Goal: Transaction & Acquisition: Purchase product/service

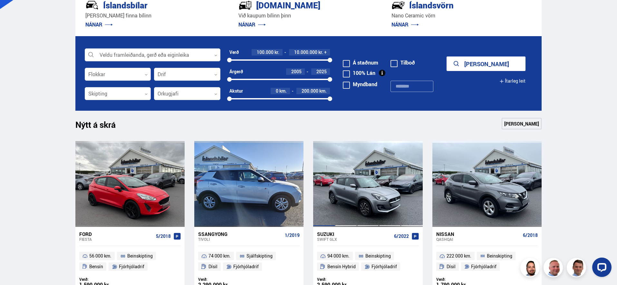
scroll to position [183, 0]
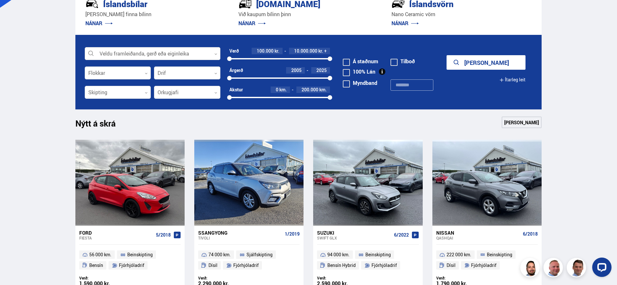
click at [144, 56] on div at bounding box center [153, 53] width 136 height 13
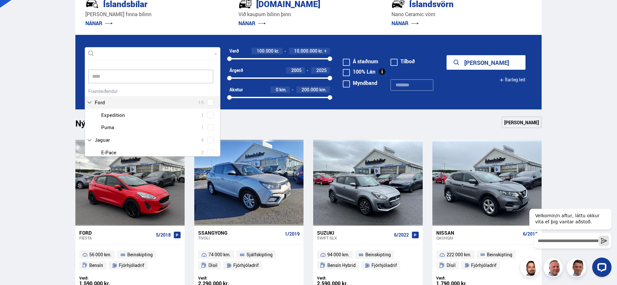
scroll to position [0, 0]
type input "*****"
click at [207, 102] on div "Peugeot 9 Peugeot 2008 2 Peugeot 208 2 Peugeot 3008 1 Peugeot 5008 3 Peugeot Ex…" at bounding box center [152, 128] width 135 height 85
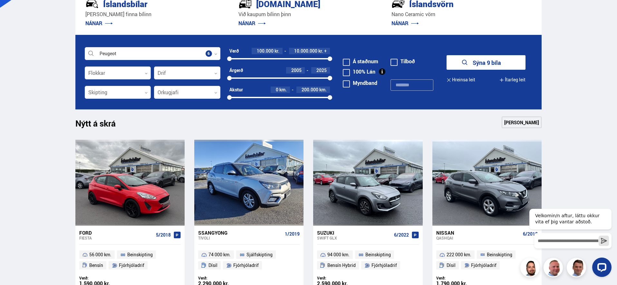
click at [490, 65] on button "Sýna 9 bíla" at bounding box center [486, 62] width 79 height 15
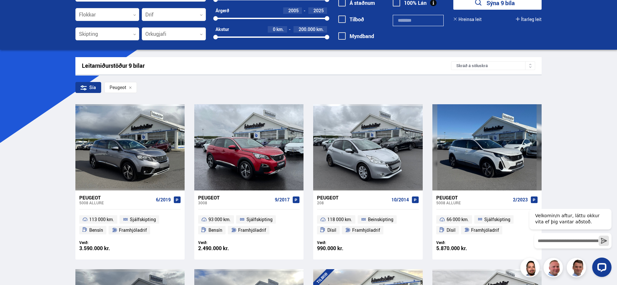
scroll to position [45, 0]
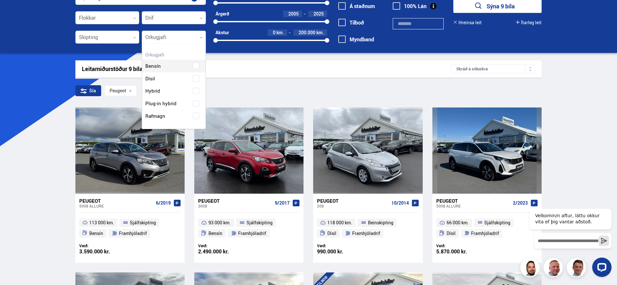
click at [176, 40] on div at bounding box center [174, 37] width 64 height 13
click at [174, 117] on div "Bensín Dísil Hybrid Plug-in hybrid Rafmagn" at bounding box center [173, 86] width 63 height 72
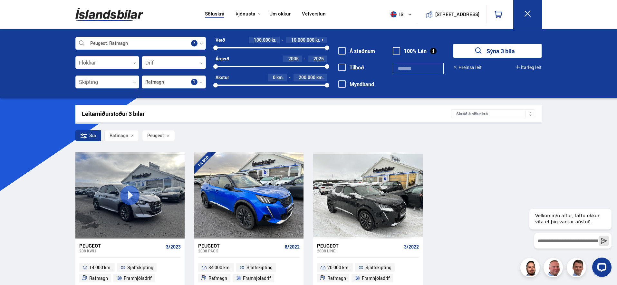
click at [497, 50] on button "Sýna 3 bíla" at bounding box center [497, 51] width 88 height 14
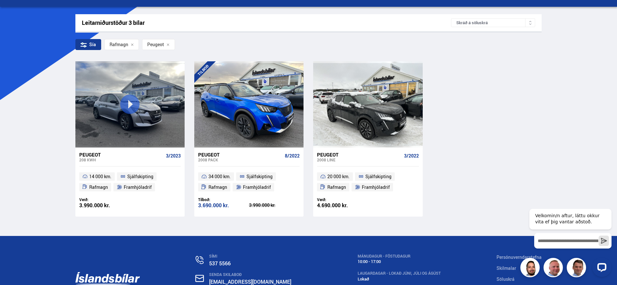
scroll to position [92, 0]
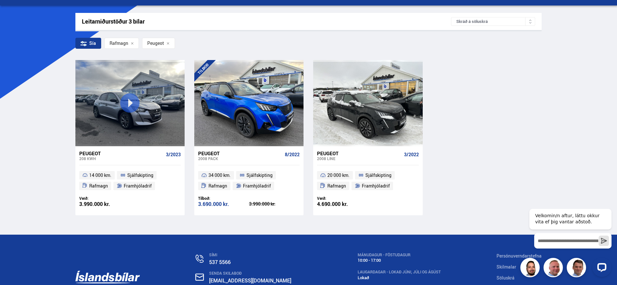
click at [212, 156] on div "2008 PACK" at bounding box center [240, 158] width 84 height 5
click at [95, 155] on div "Peugeot" at bounding box center [121, 153] width 84 height 6
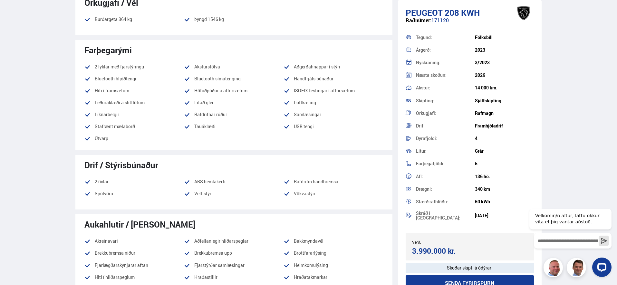
scroll to position [362, 0]
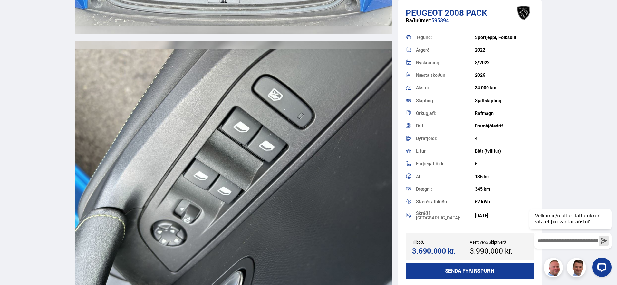
scroll to position [6578, 0]
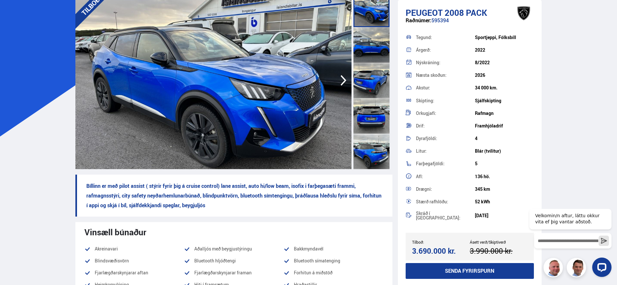
scroll to position [56, 0]
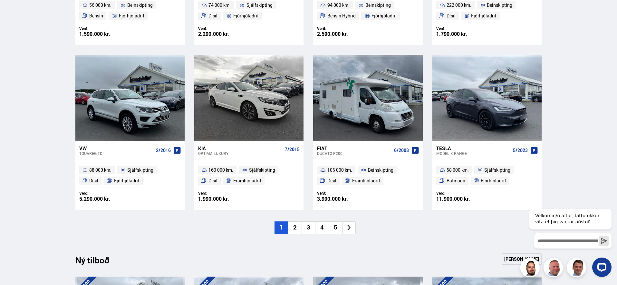
scroll to position [434, 0]
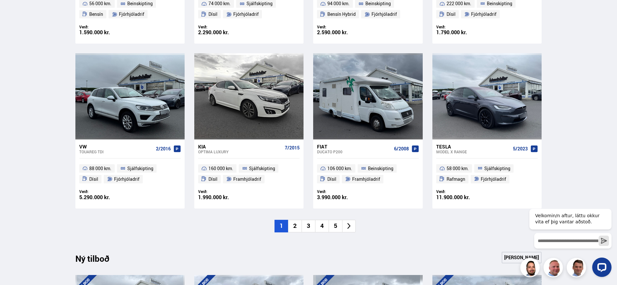
drag, startPoint x: 292, startPoint y: 229, endPoint x: 274, endPoint y: 229, distance: 18.1
click at [292, 229] on li "2" at bounding box center [295, 225] width 14 height 13
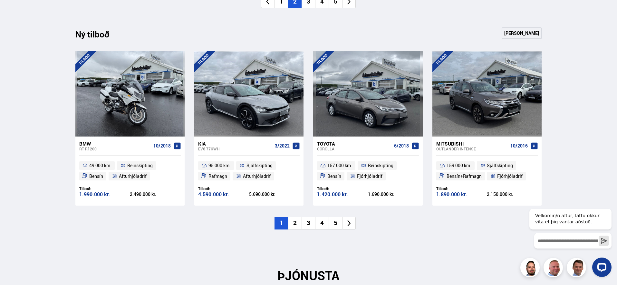
scroll to position [658, 0]
click at [296, 225] on li "2" at bounding box center [295, 222] width 14 height 13
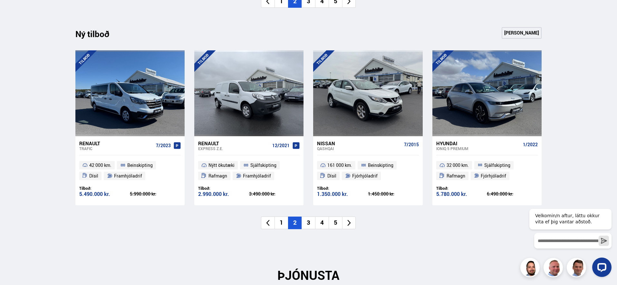
click at [310, 226] on li "3" at bounding box center [309, 222] width 14 height 13
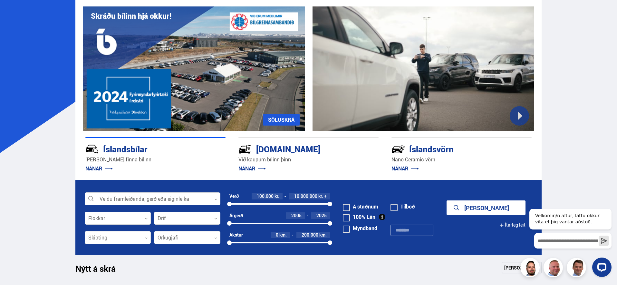
scroll to position [57, 0]
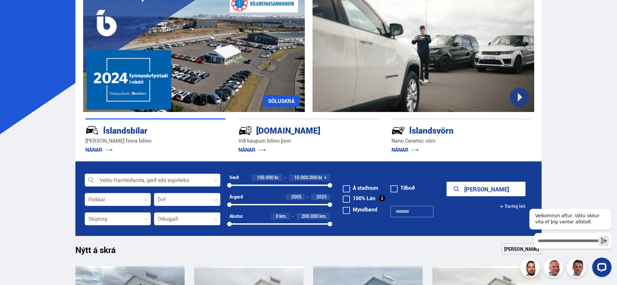
click at [204, 219] on div at bounding box center [187, 218] width 66 height 13
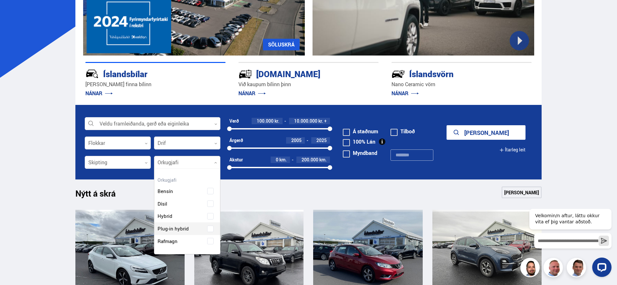
scroll to position [117, 0]
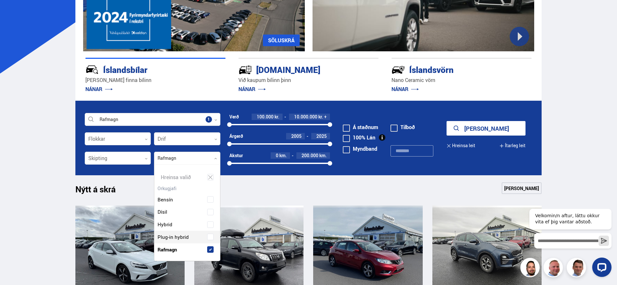
click at [200, 235] on div "Bensín Dísil Hybrid Plug-in hybrid Rafmagn" at bounding box center [187, 219] width 66 height 72
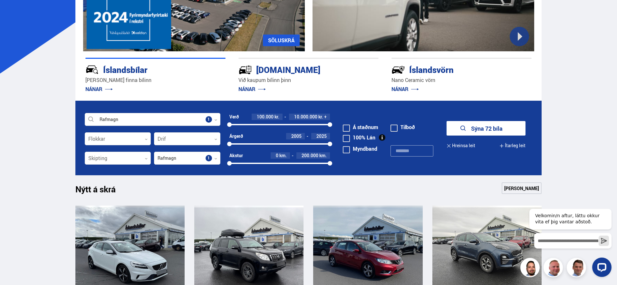
click at [475, 132] on button "Sýna 72 bíla" at bounding box center [486, 128] width 79 height 15
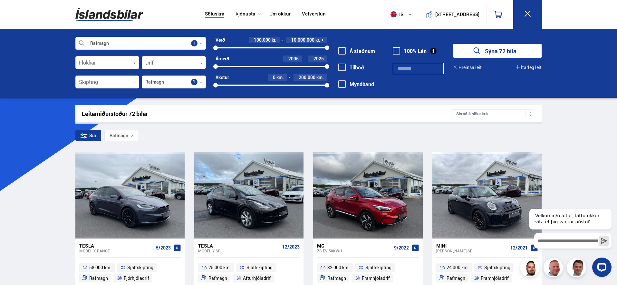
click at [482, 112] on div "Skráð á söluskrá" at bounding box center [493, 113] width 84 height 9
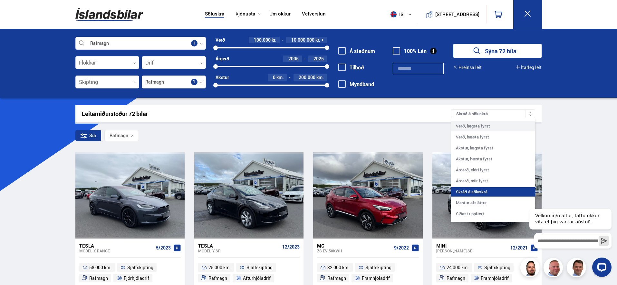
click at [482, 124] on div "Verð, lægsta fyrst" at bounding box center [493, 125] width 84 height 9
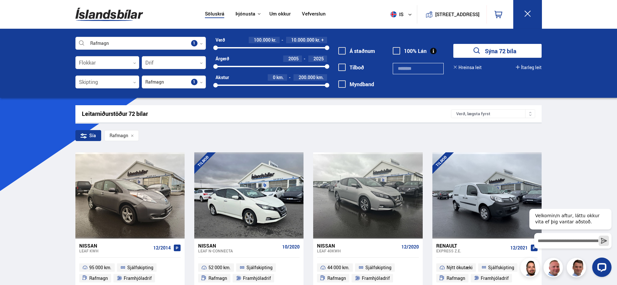
click at [476, 136] on div "Sía Rafmagn" at bounding box center [308, 137] width 467 height 14
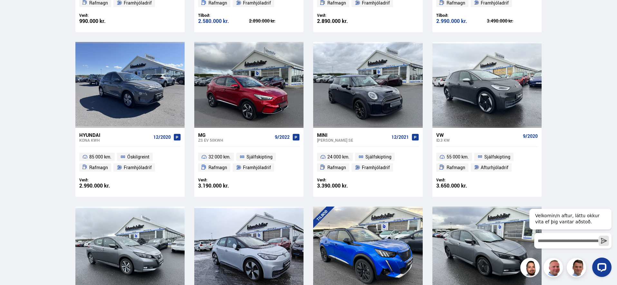
scroll to position [276, 0]
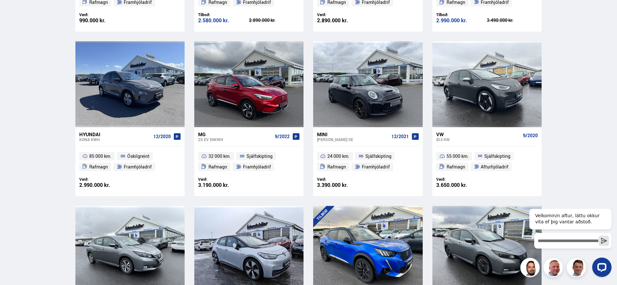
click at [441, 133] on div "VW" at bounding box center [478, 134] width 84 height 6
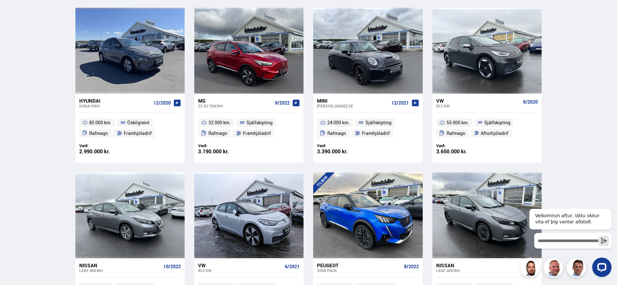
scroll to position [310, 0]
